Goal: Navigation & Orientation: Understand site structure

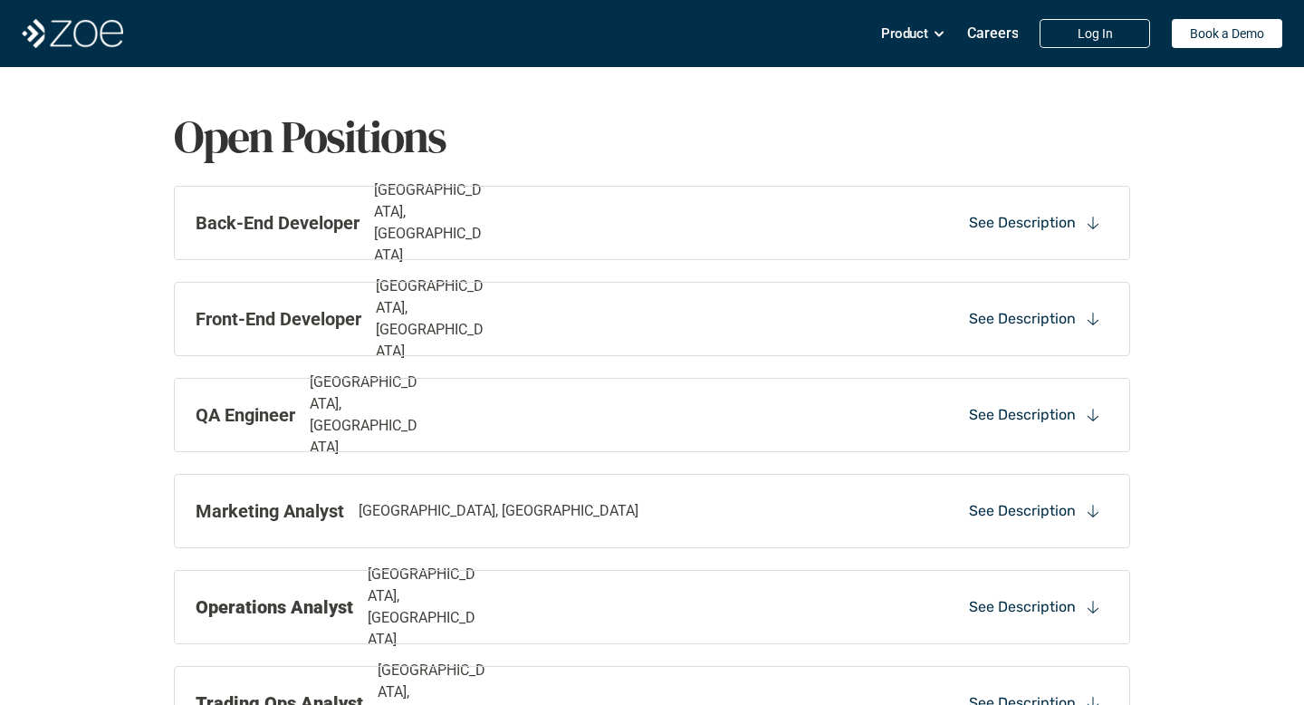
scroll to position [1272, 0]
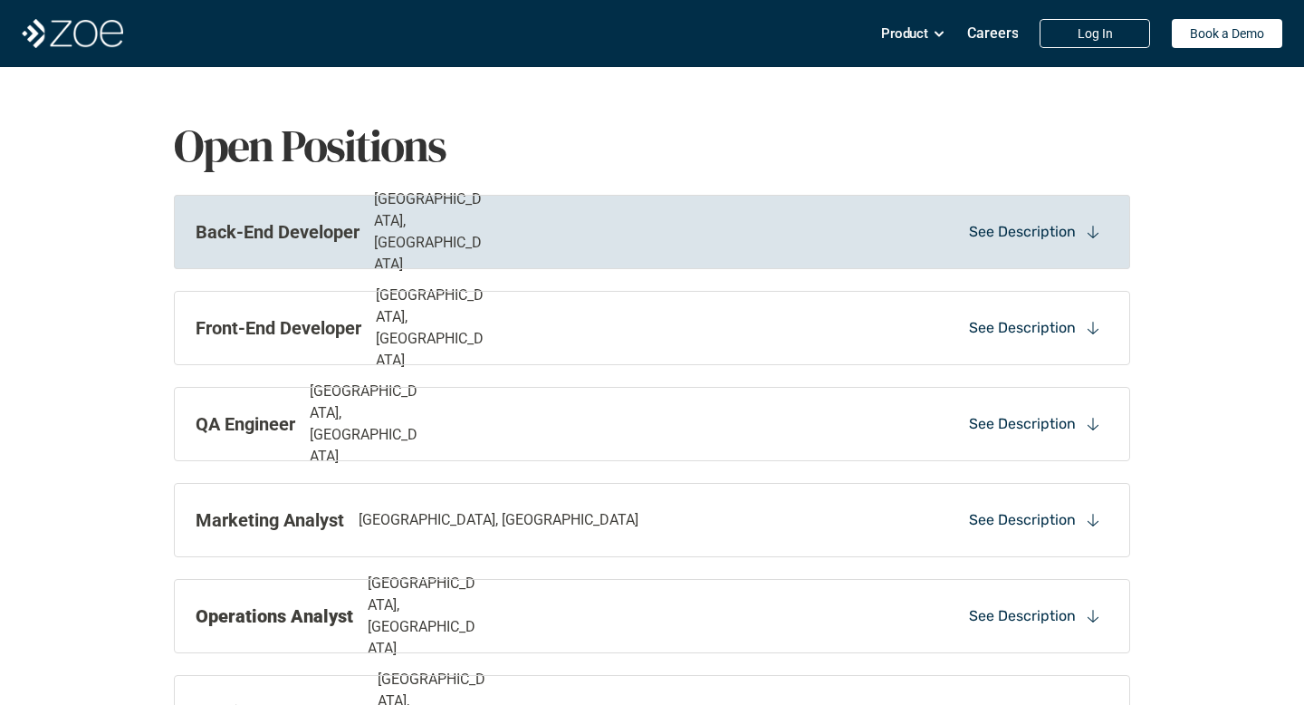
click at [1007, 235] on p "See Description" at bounding box center [1022, 232] width 107 height 20
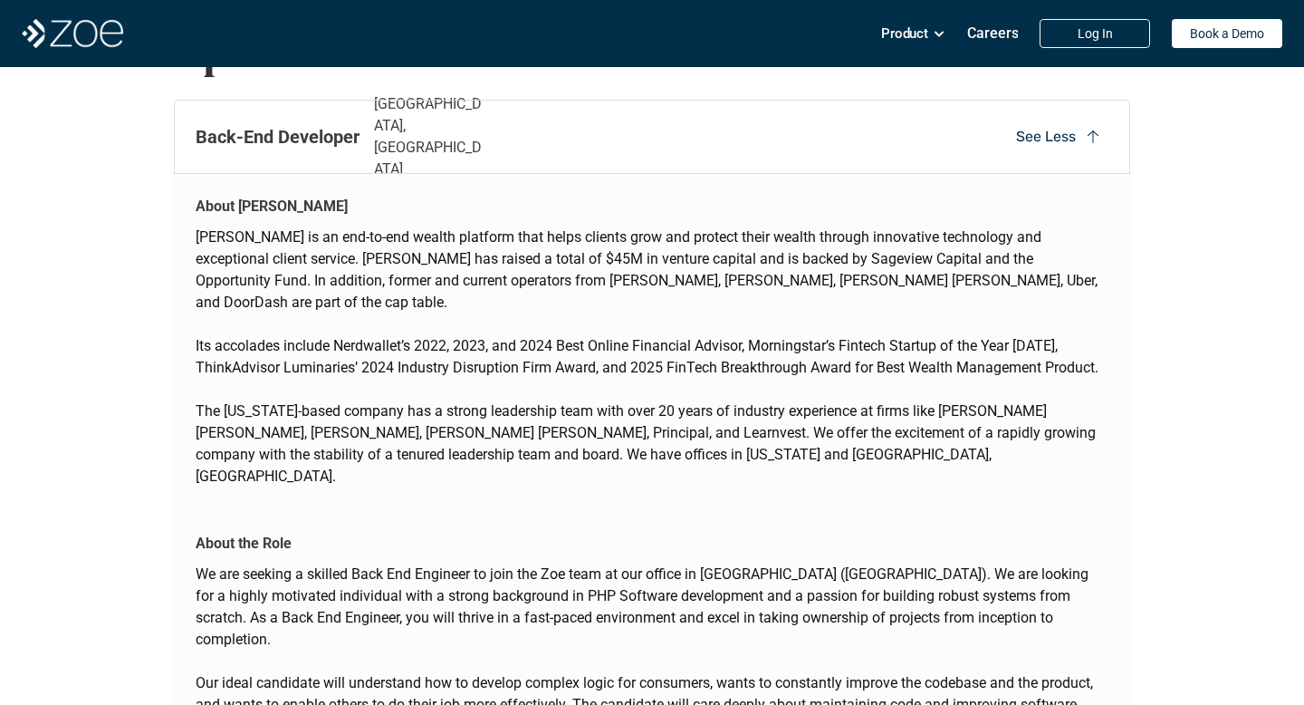
scroll to position [1355, 0]
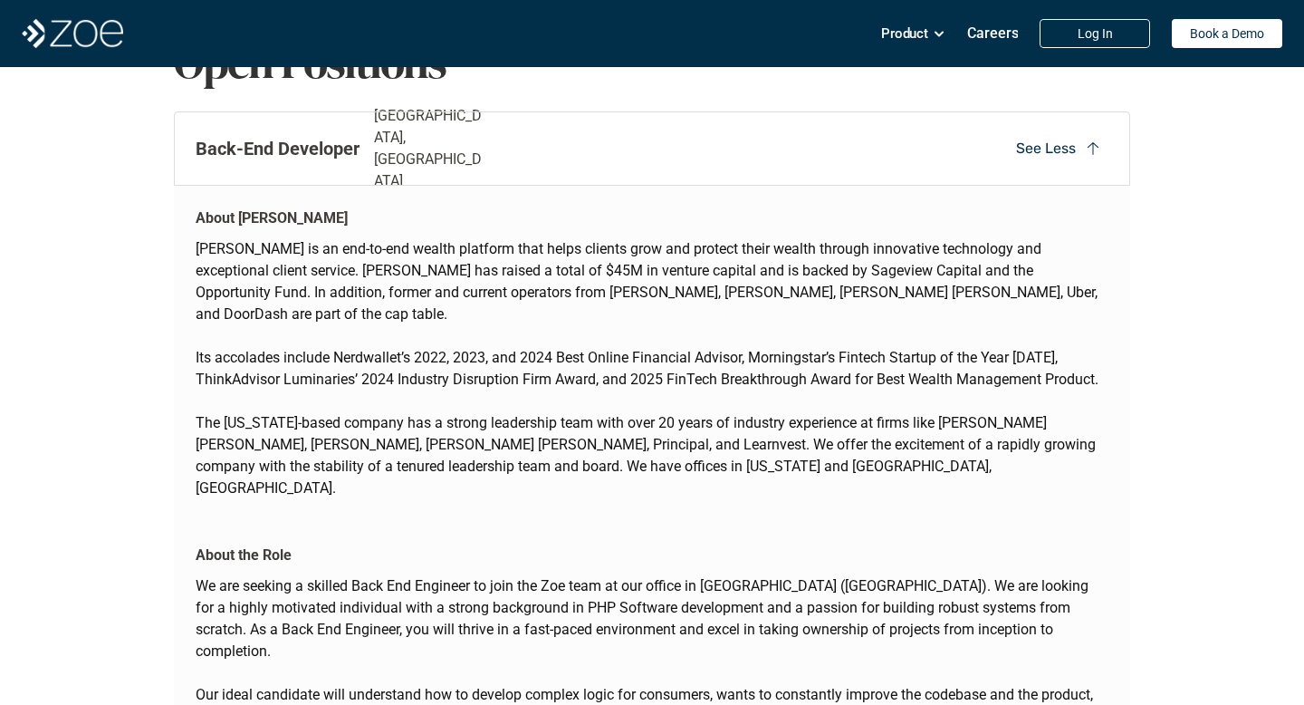
click at [1061, 149] on p "See Less" at bounding box center [1046, 149] width 60 height 20
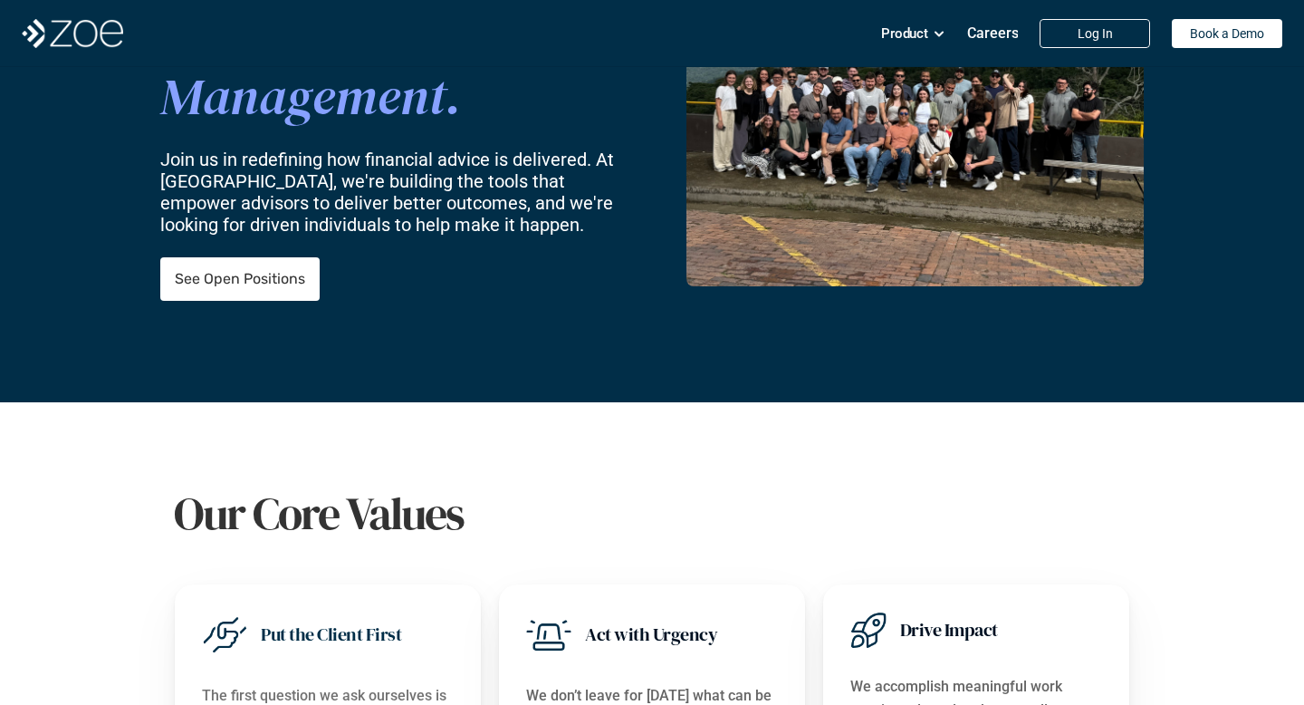
scroll to position [0, 0]
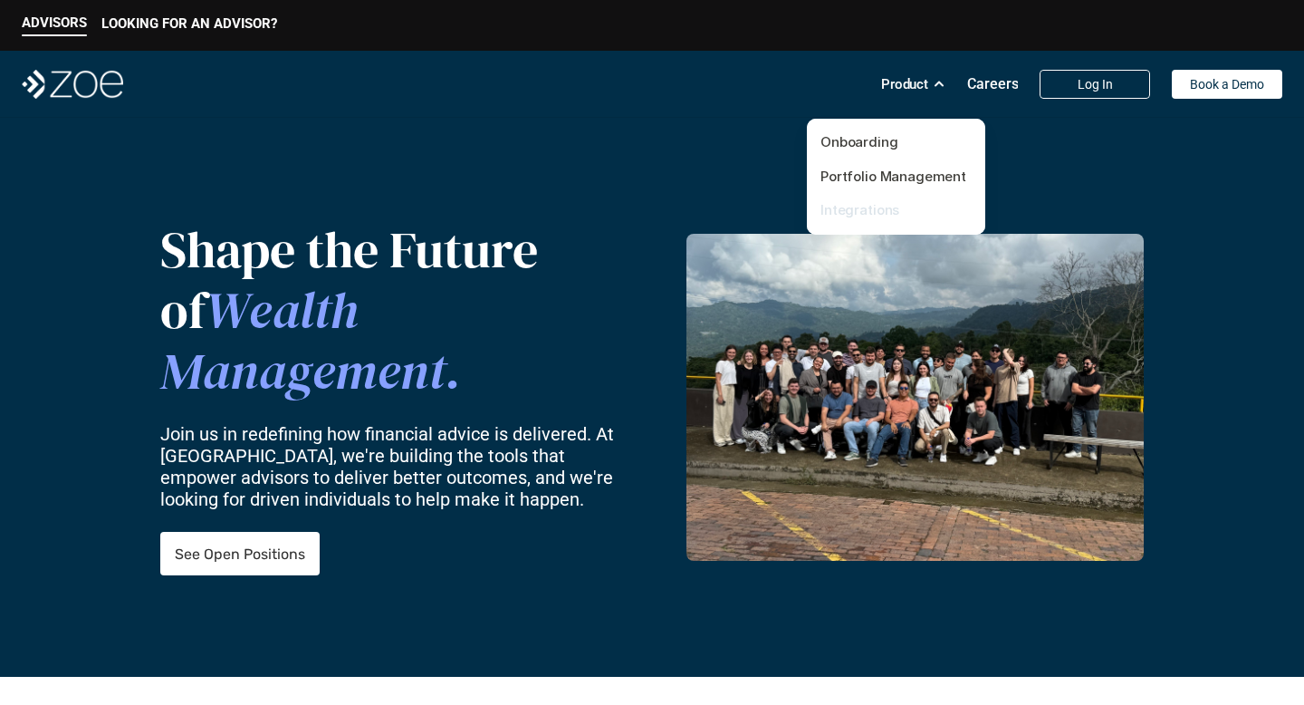
click at [866, 203] on link "Integrations" at bounding box center [860, 209] width 79 height 17
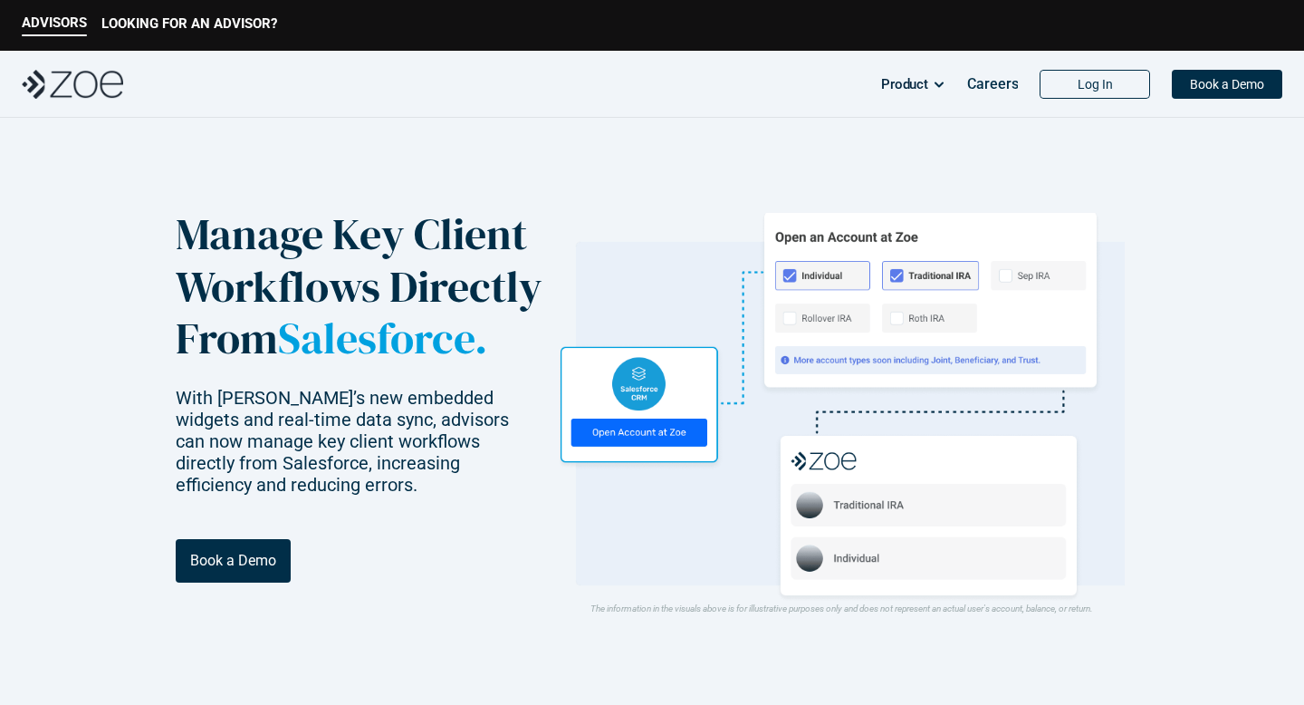
drag, startPoint x: 1167, startPoint y: 447, endPoint x: 1207, endPoint y: 377, distance: 81.6
click at [1207, 377] on header "Manage Key Client Workflows Directly From Salesforce. With [PERSON_NAME]’s new …" at bounding box center [652, 423] width 1304 height 610
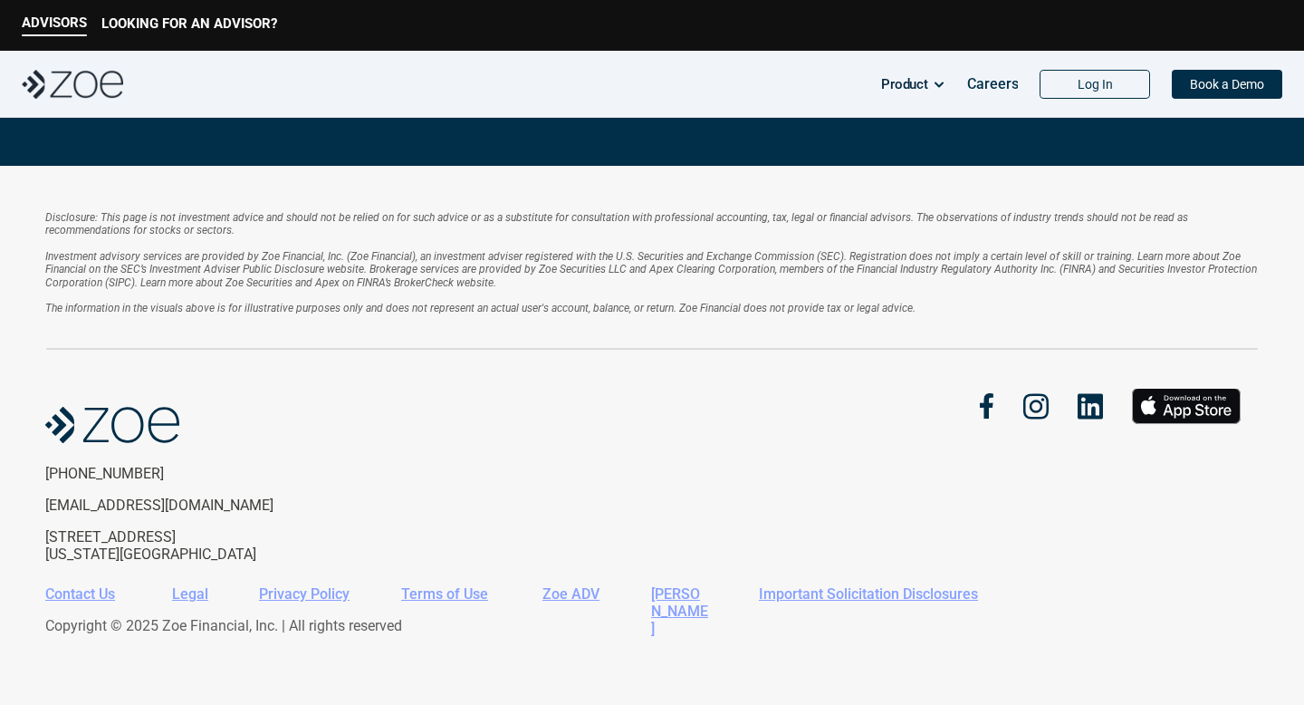
scroll to position [2707, 0]
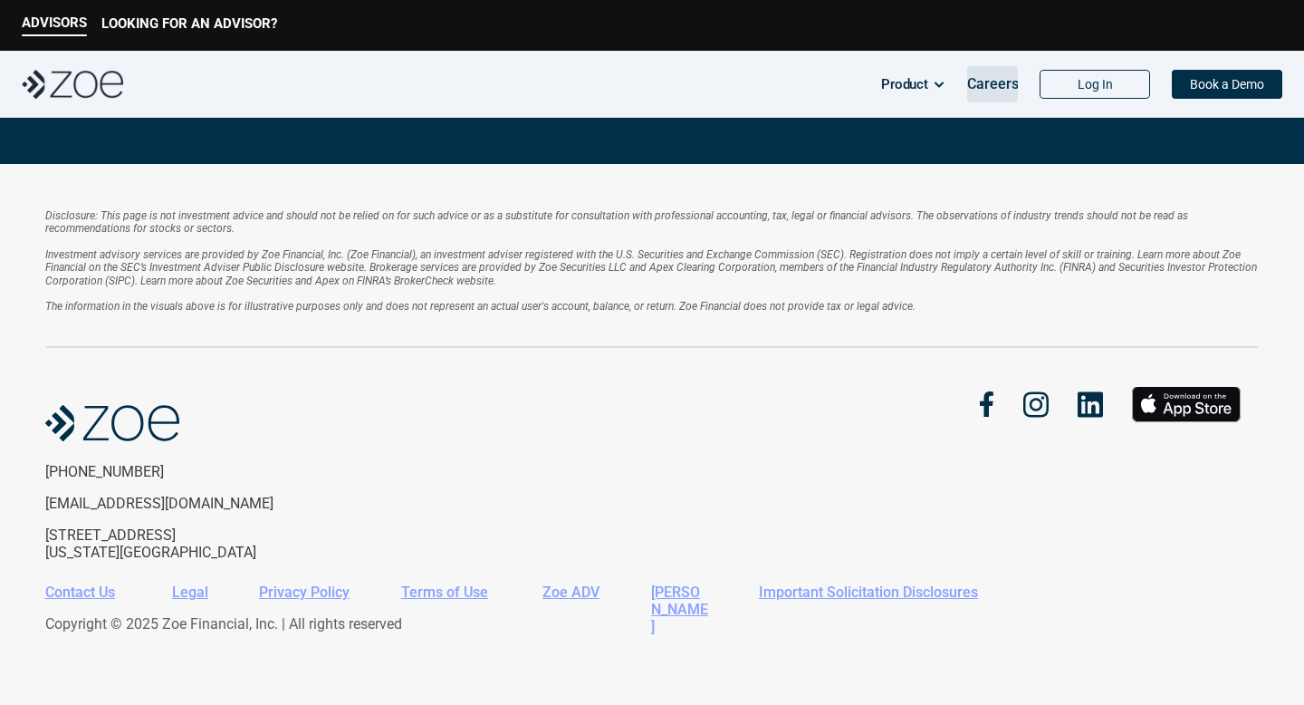
click at [984, 86] on p "Careers" at bounding box center [993, 83] width 52 height 17
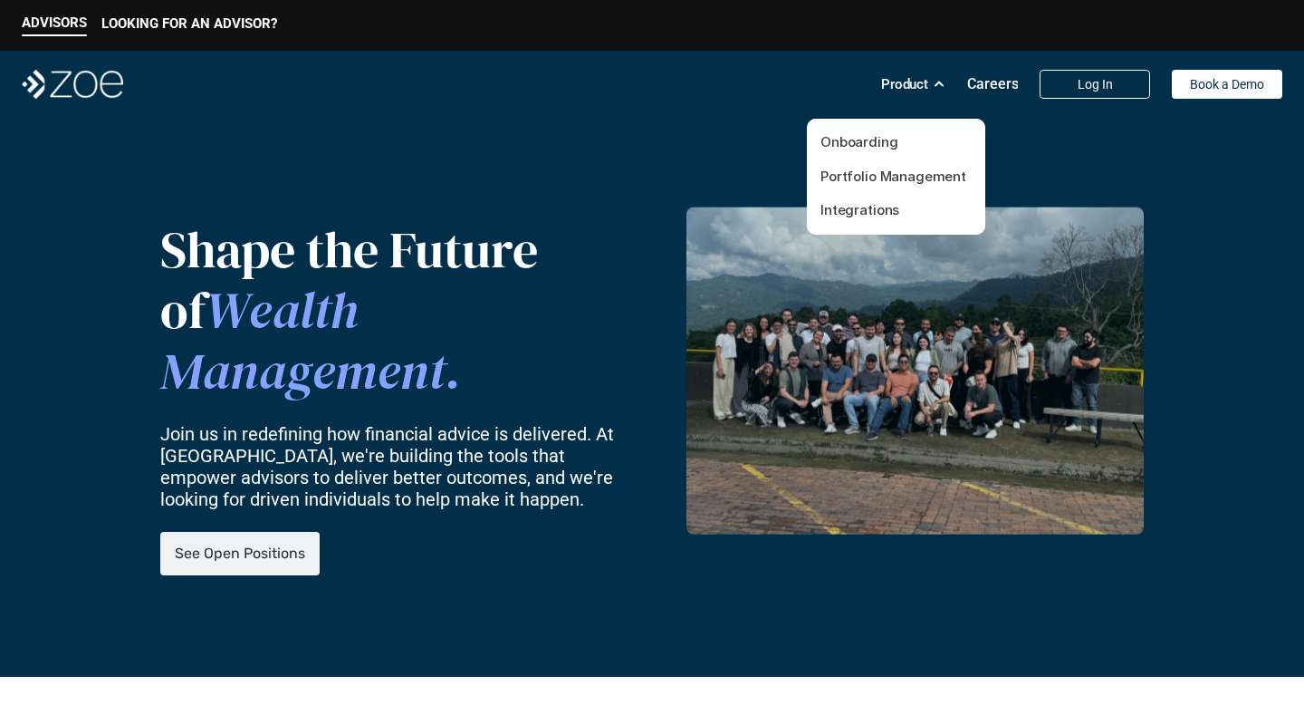
click at [899, 90] on p "Product" at bounding box center [904, 84] width 47 height 27
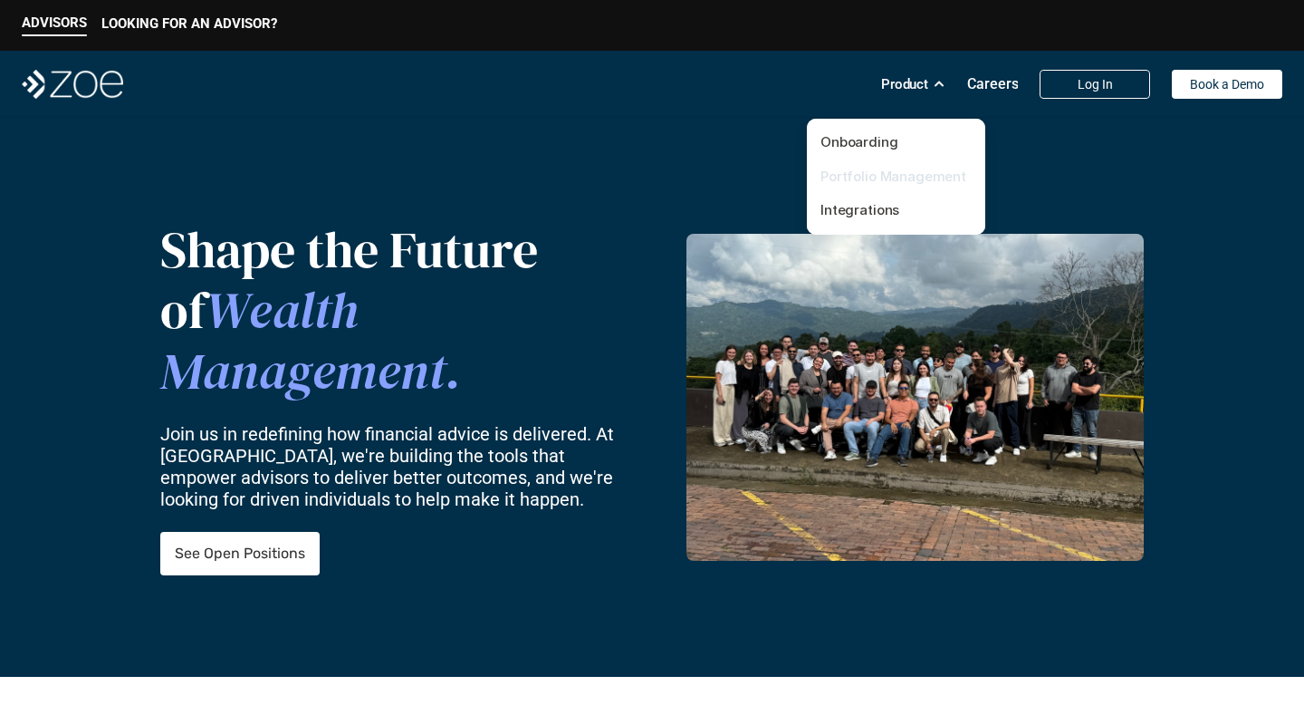
click at [865, 168] on link "Portfolio Management" at bounding box center [894, 176] width 146 height 17
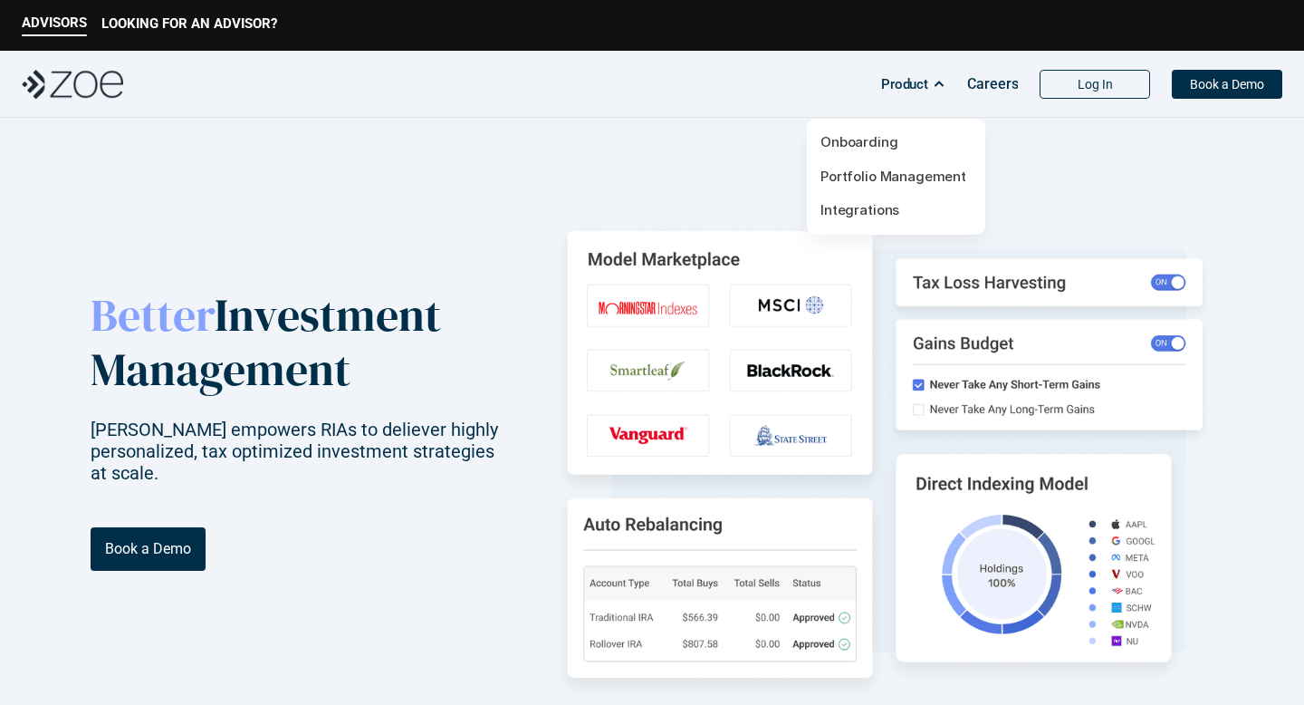
click at [892, 91] on p "Product" at bounding box center [904, 84] width 47 height 27
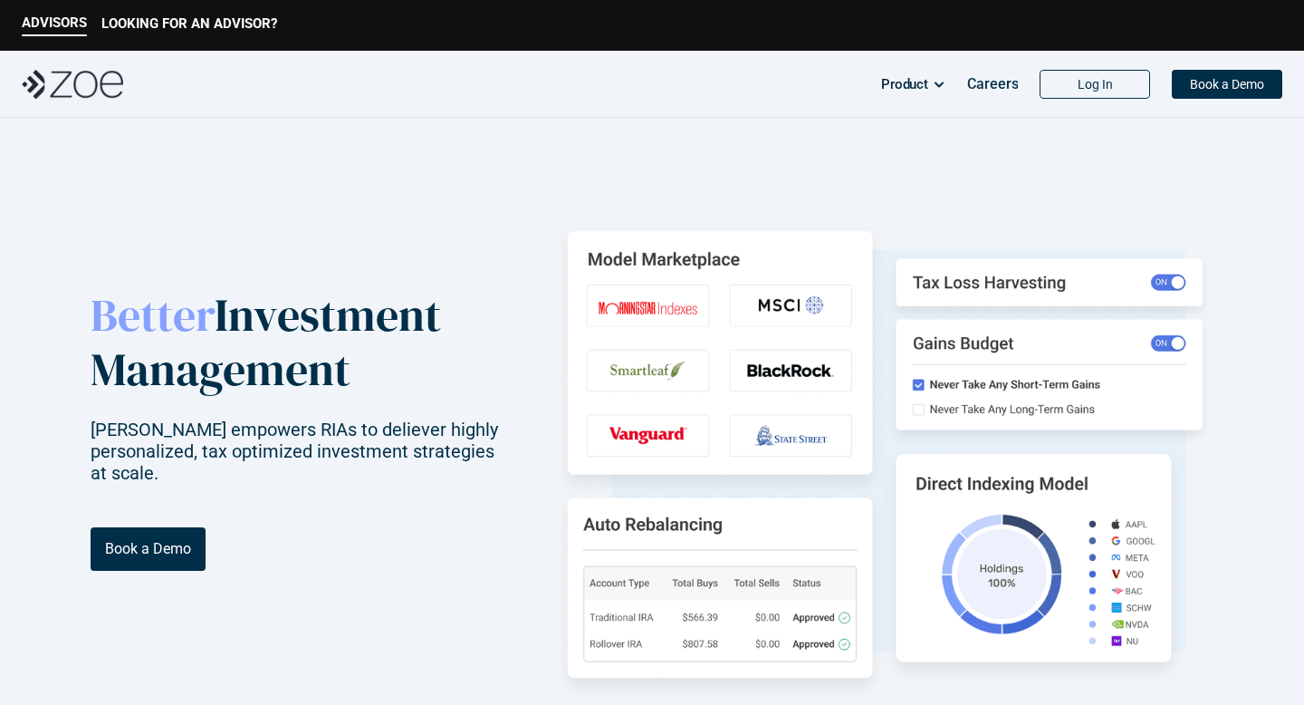
click at [67, 86] on img at bounding box center [72, 84] width 101 height 29
